Goal: Task Accomplishment & Management: Complete application form

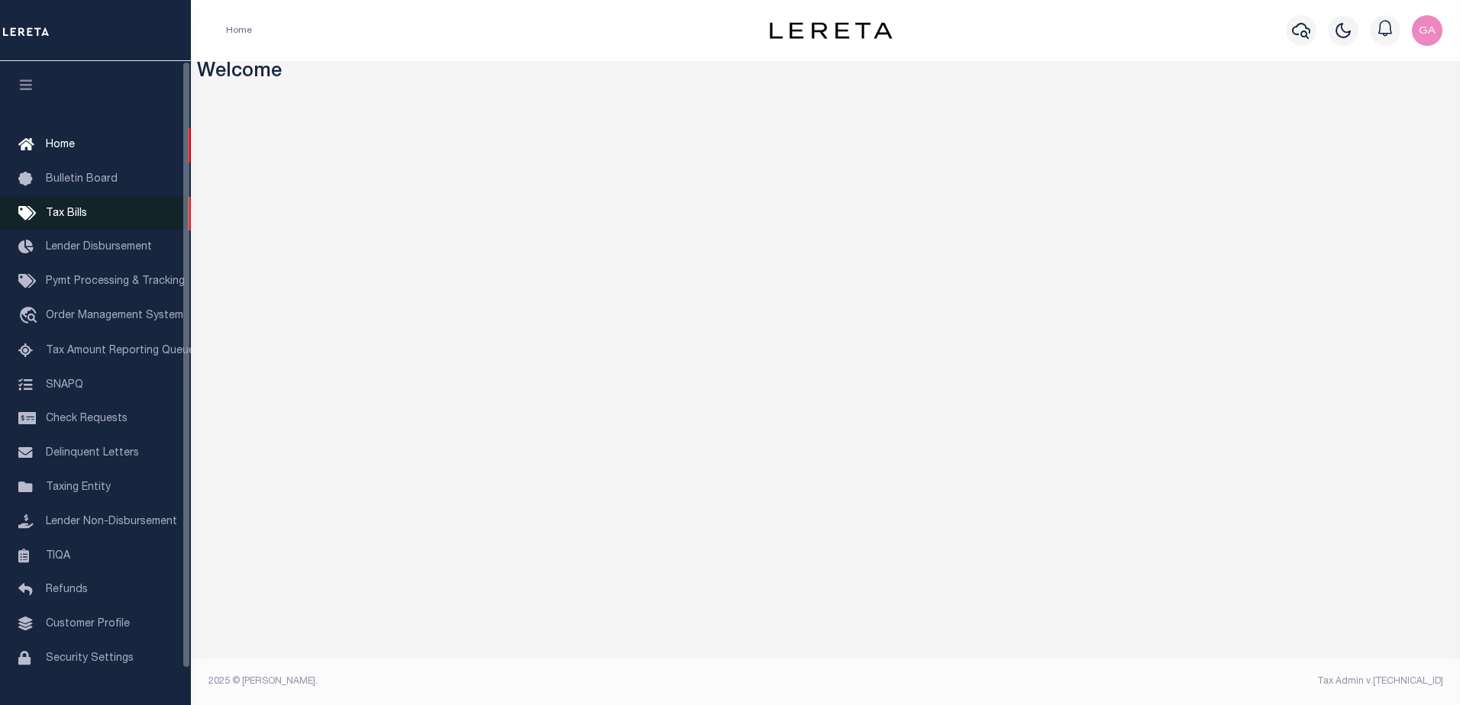
click at [69, 210] on span "Tax Bills" at bounding box center [66, 213] width 41 height 11
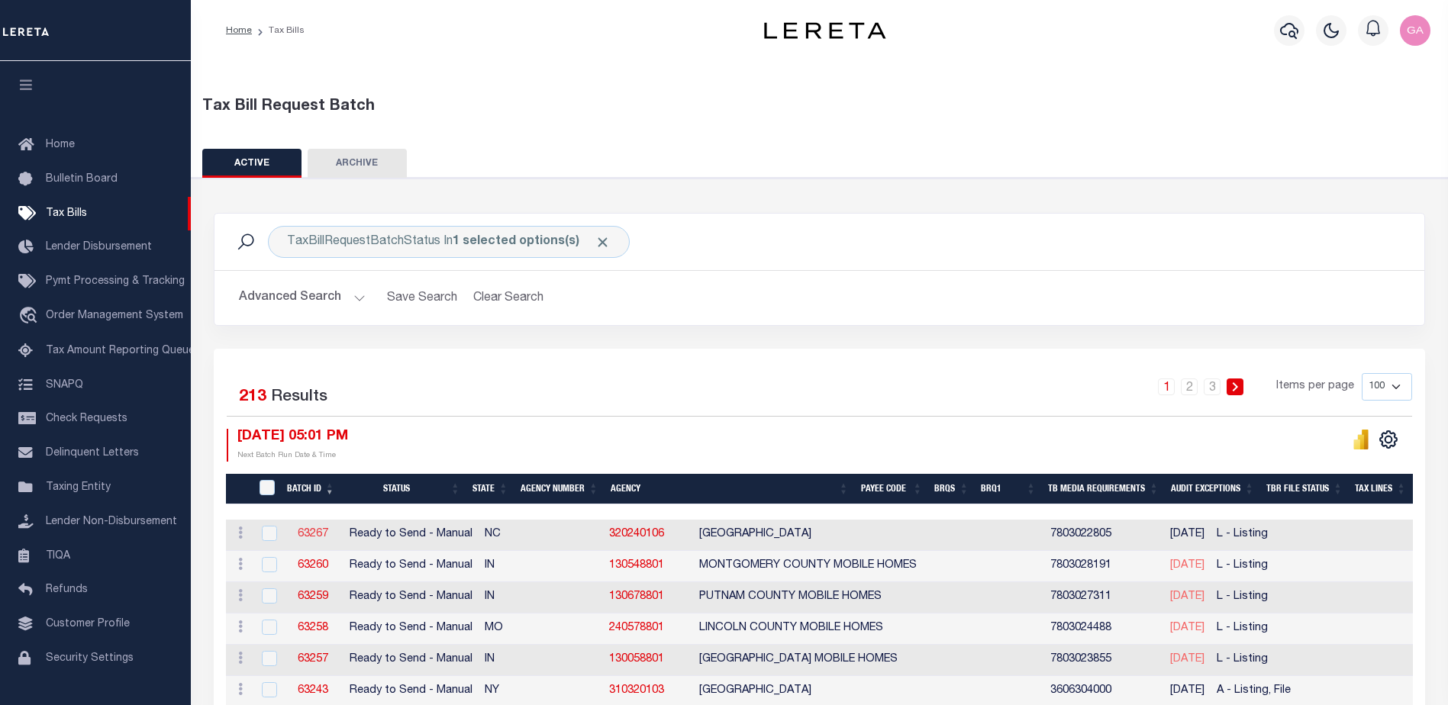
click at [311, 535] on link "63267" at bounding box center [313, 534] width 31 height 11
select select "RTS"
type input "No"
select select "27"
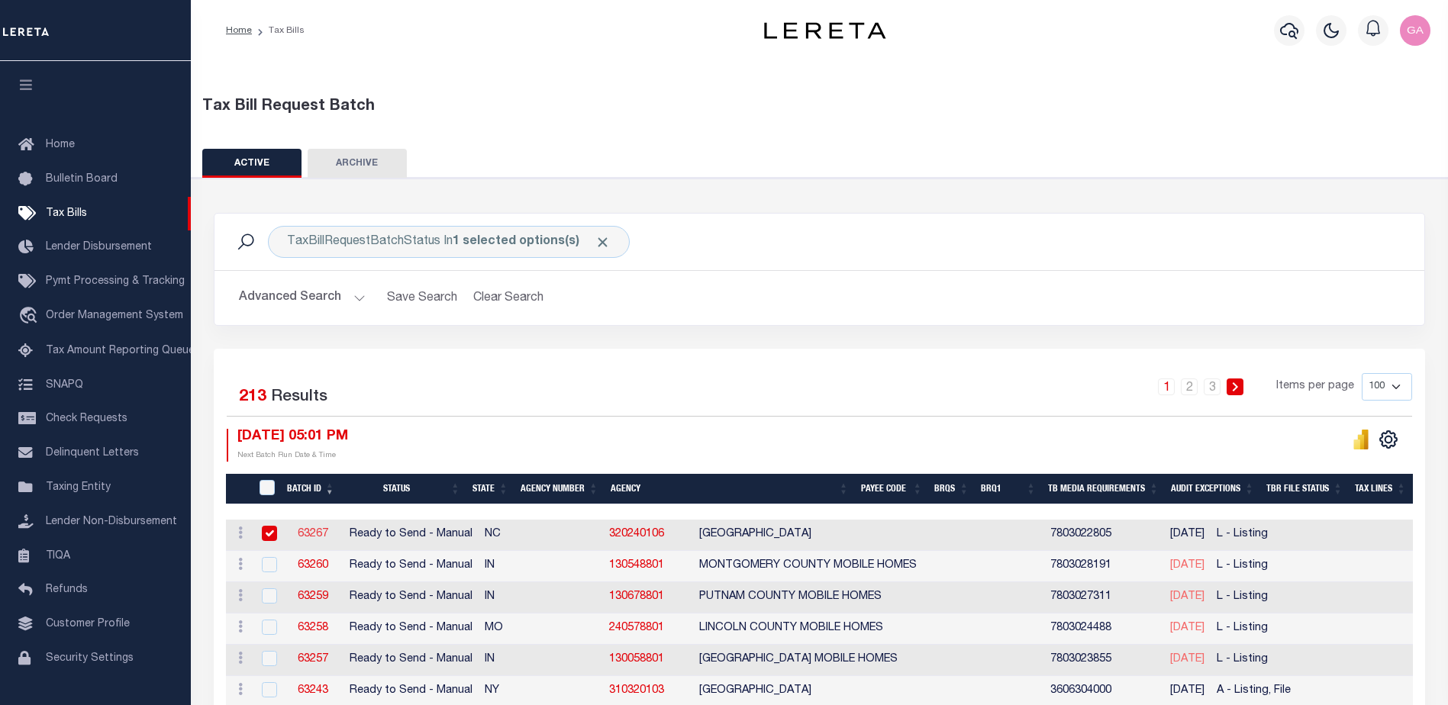
select select "20"
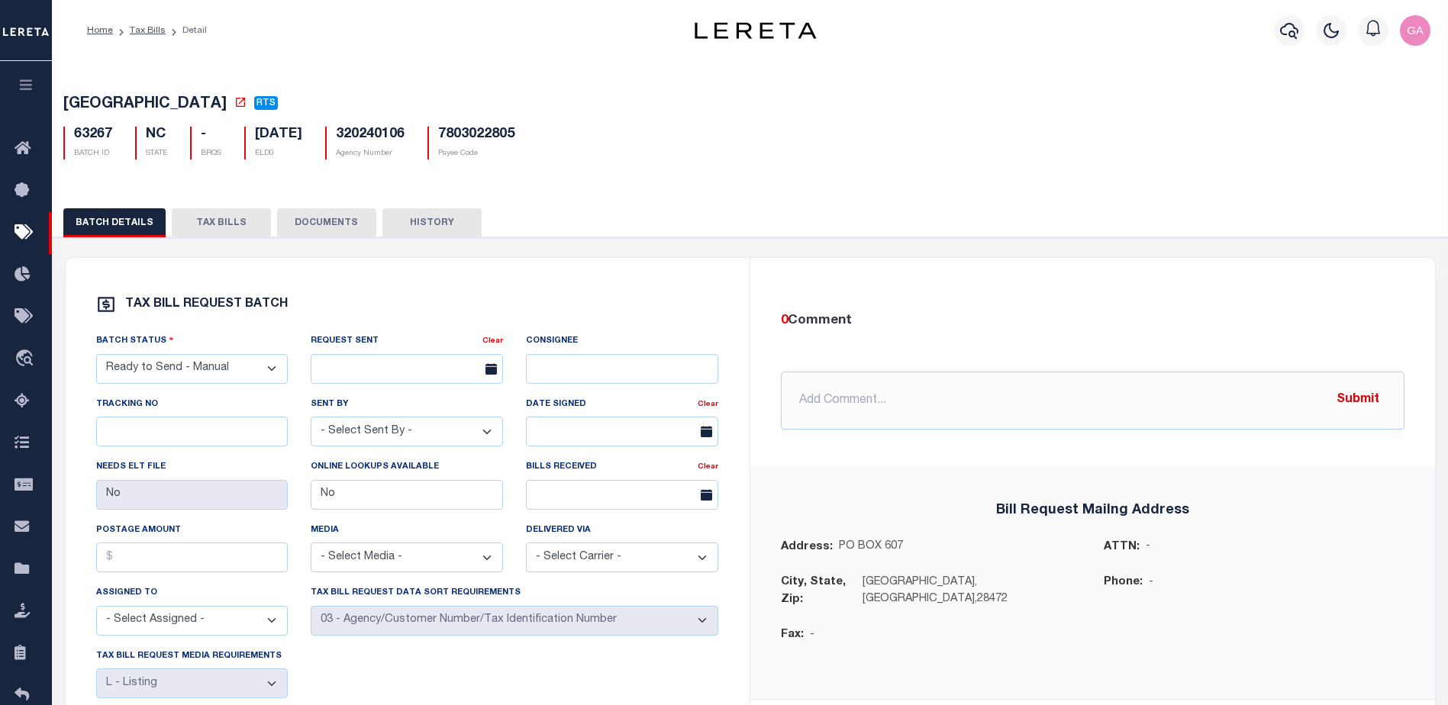
click at [299, 39] on div "Home Tax Bills Detail" at bounding box center [358, 31] width 567 height 32
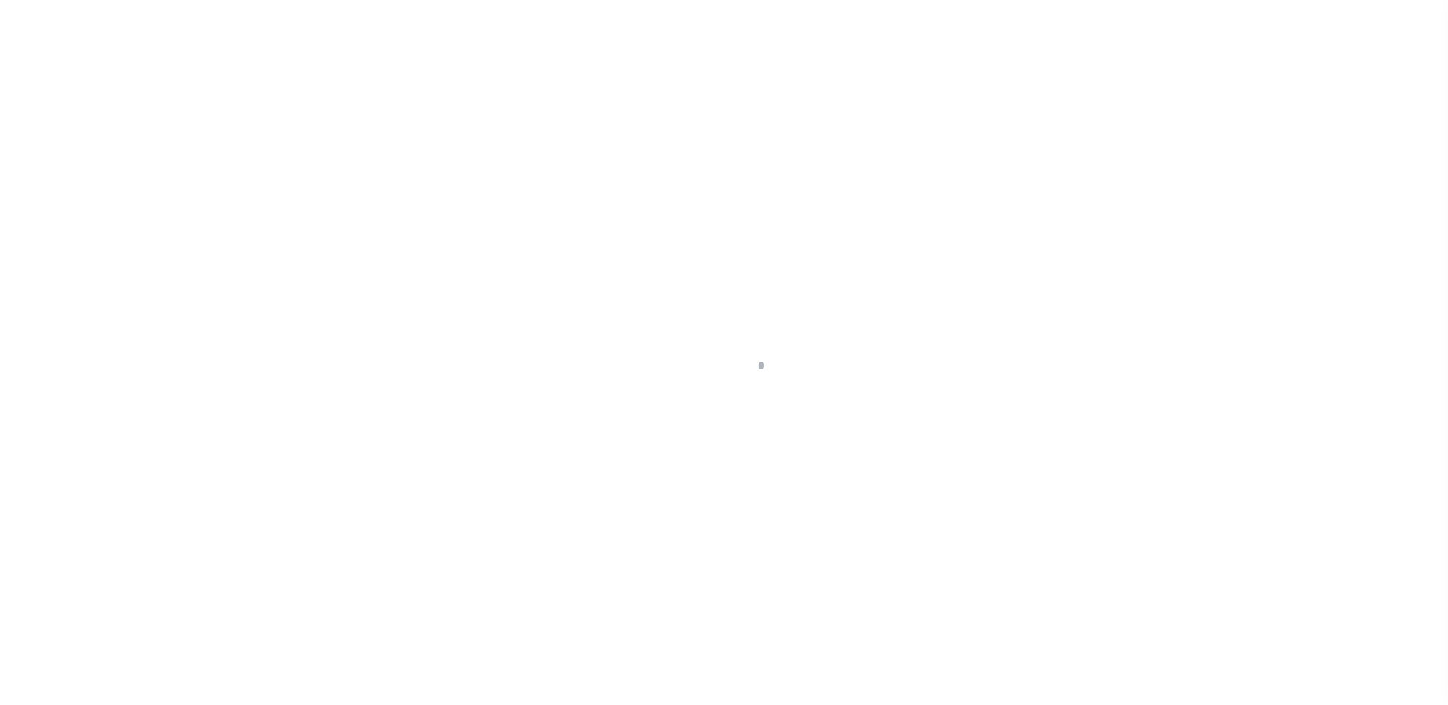
select select "RTS"
type input "No"
select select "27"
select select "20"
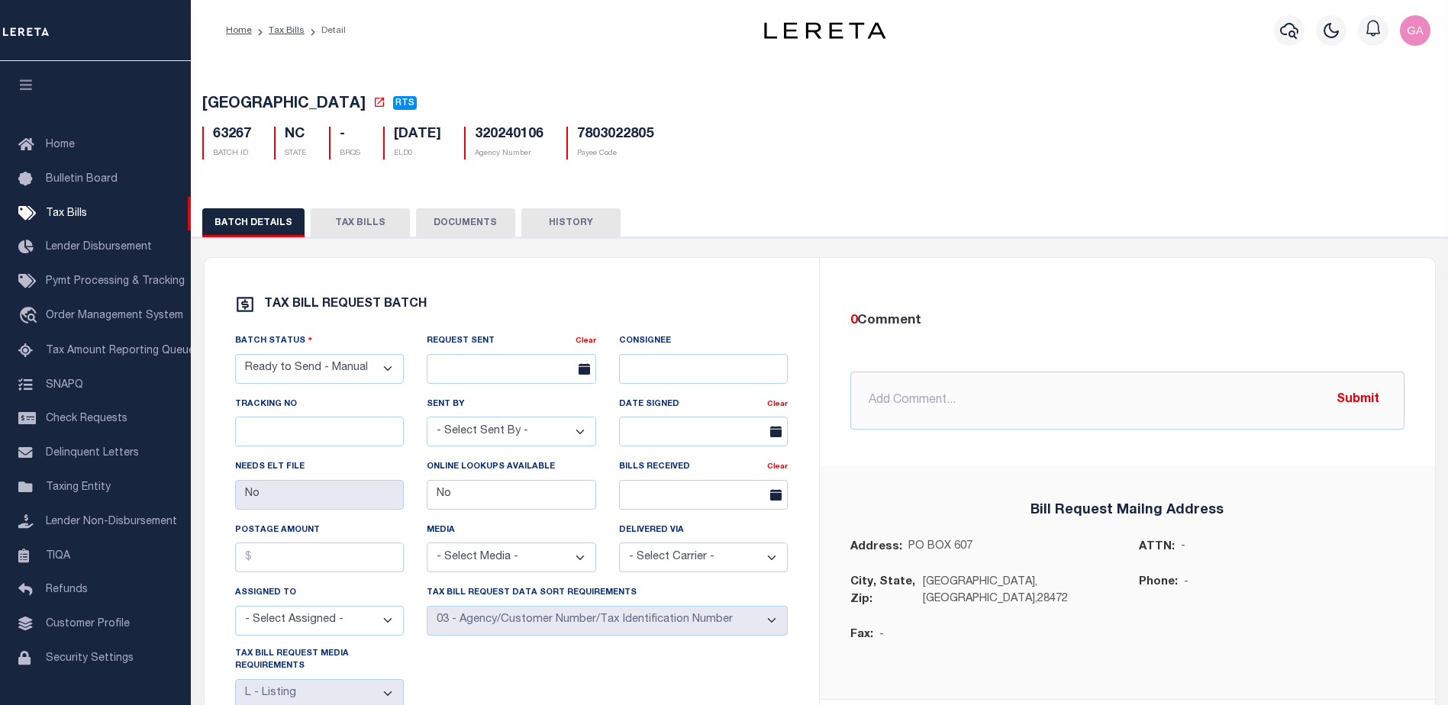
click at [492, 82] on div "WHITEVILLE CITY RTS 63267 BATCH ID NC -" at bounding box center [820, 124] width 1272 height 95
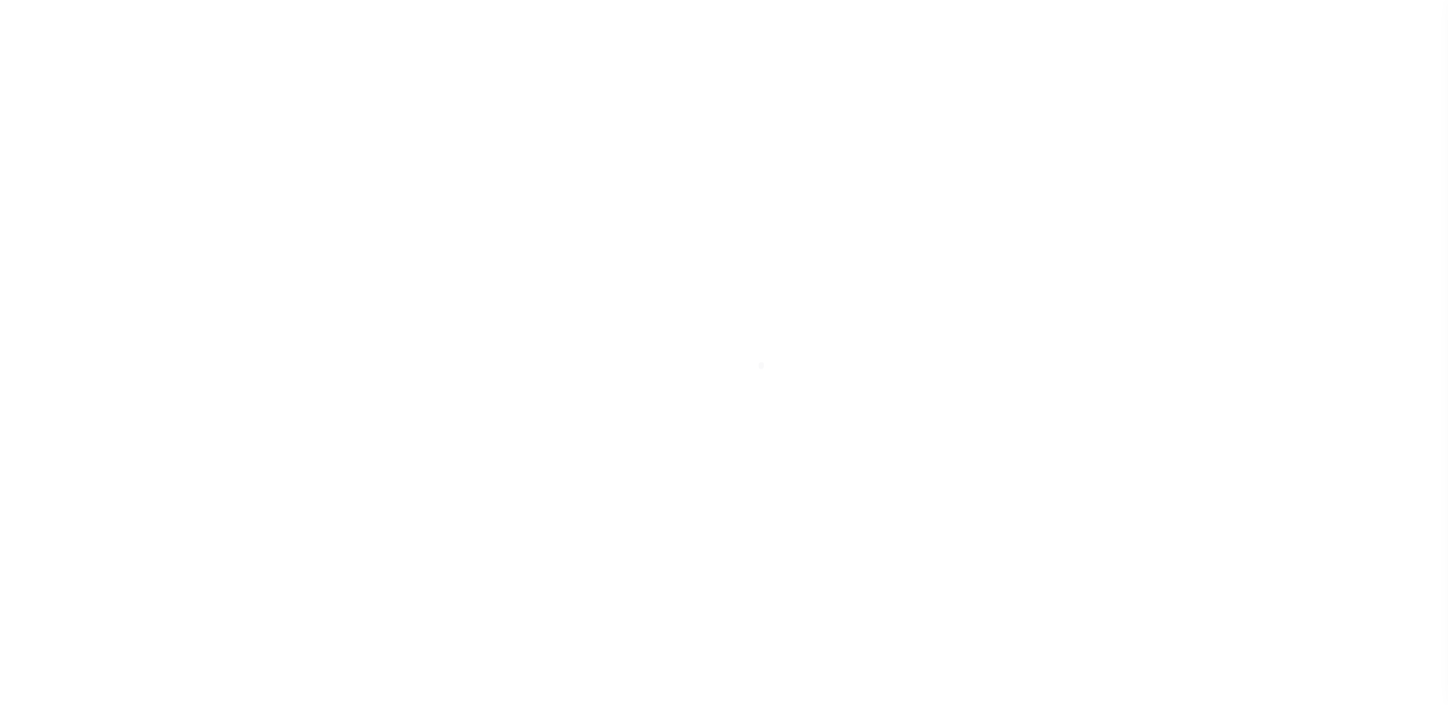
select select "RTS"
select select "27"
select select "20"
